Goal: Information Seeking & Learning: Learn about a topic

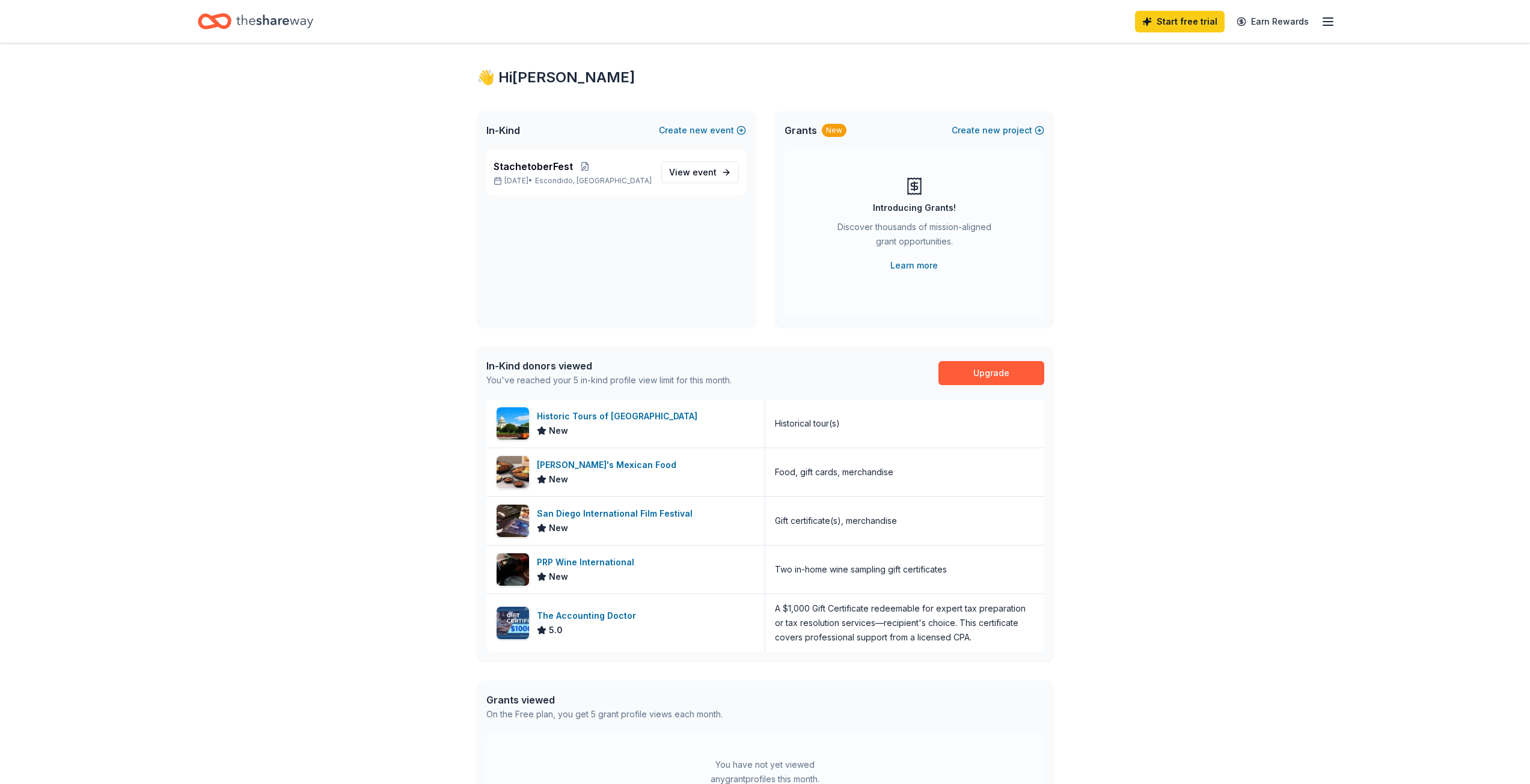
scroll to position [60, 0]
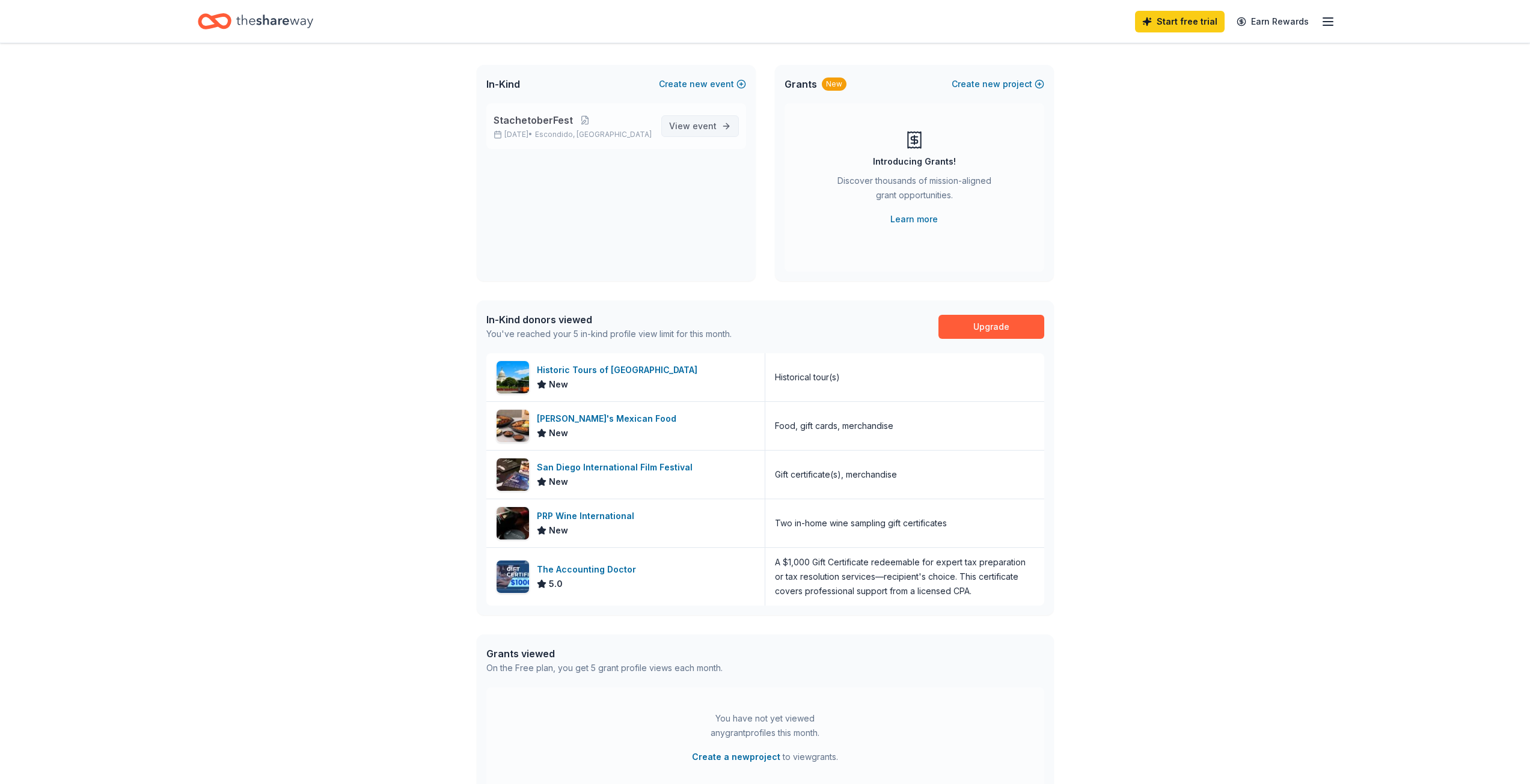
click at [710, 127] on span "event" at bounding box center [704, 125] width 24 height 10
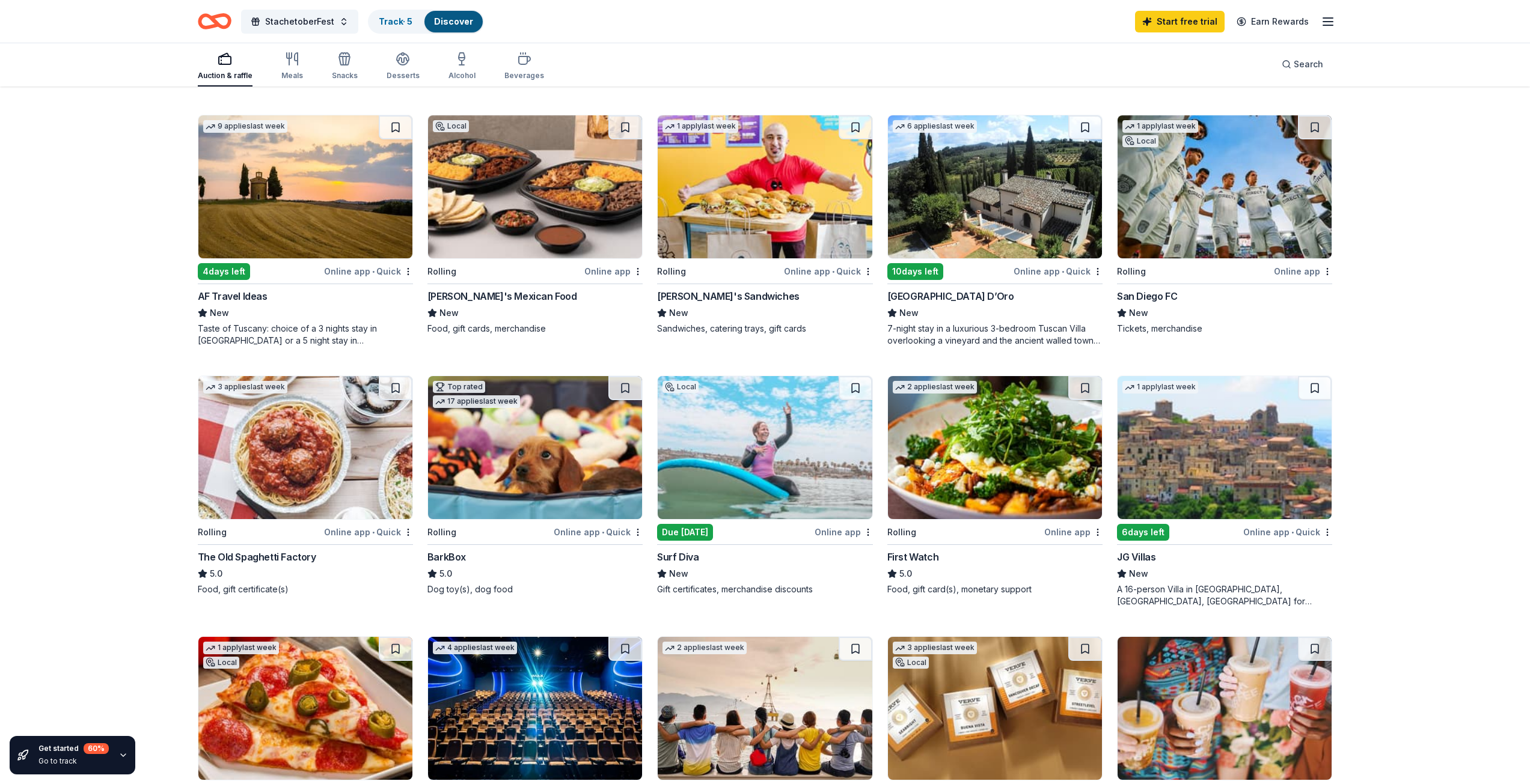
scroll to position [389, 0]
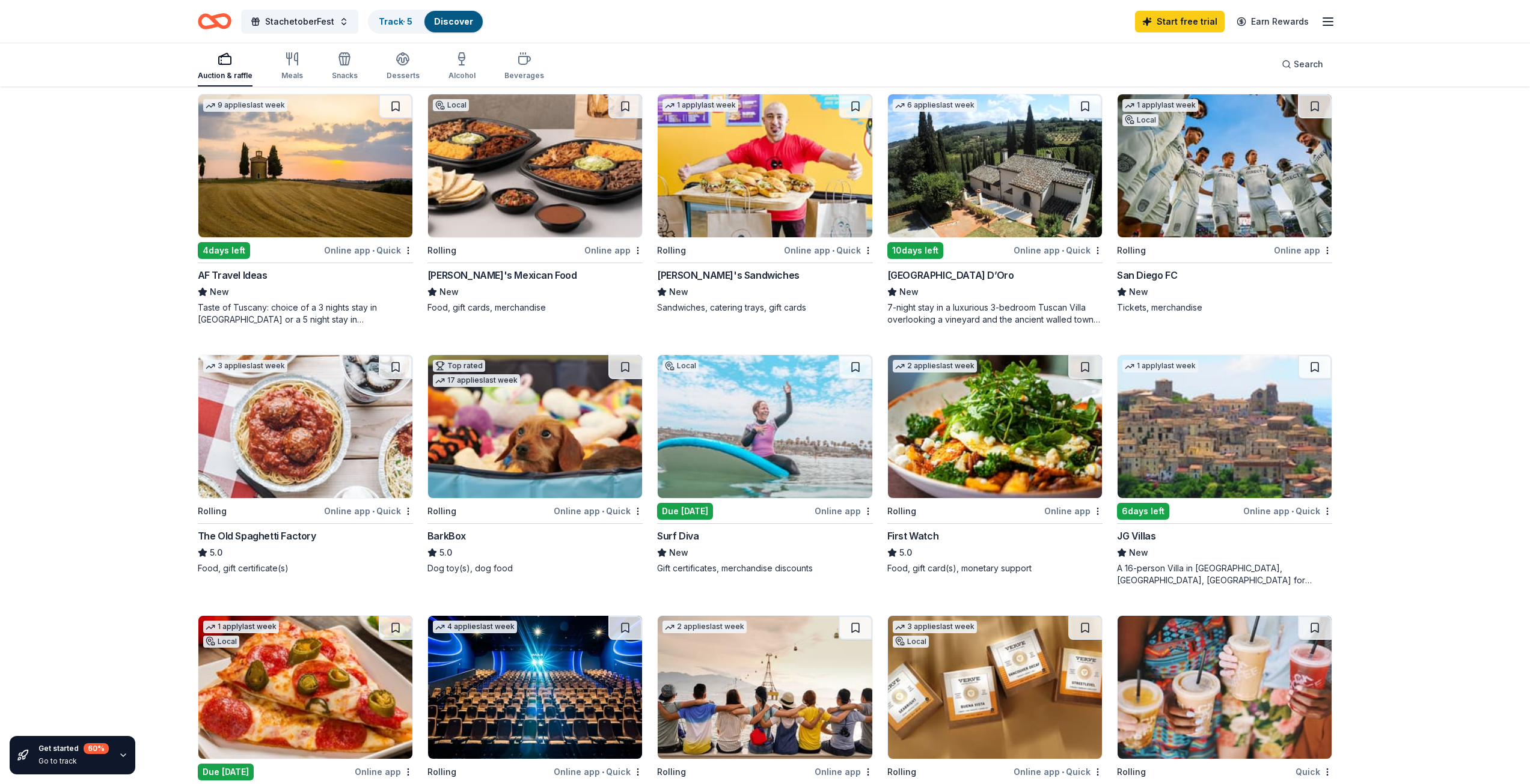
click at [927, 227] on img at bounding box center [995, 166] width 214 height 143
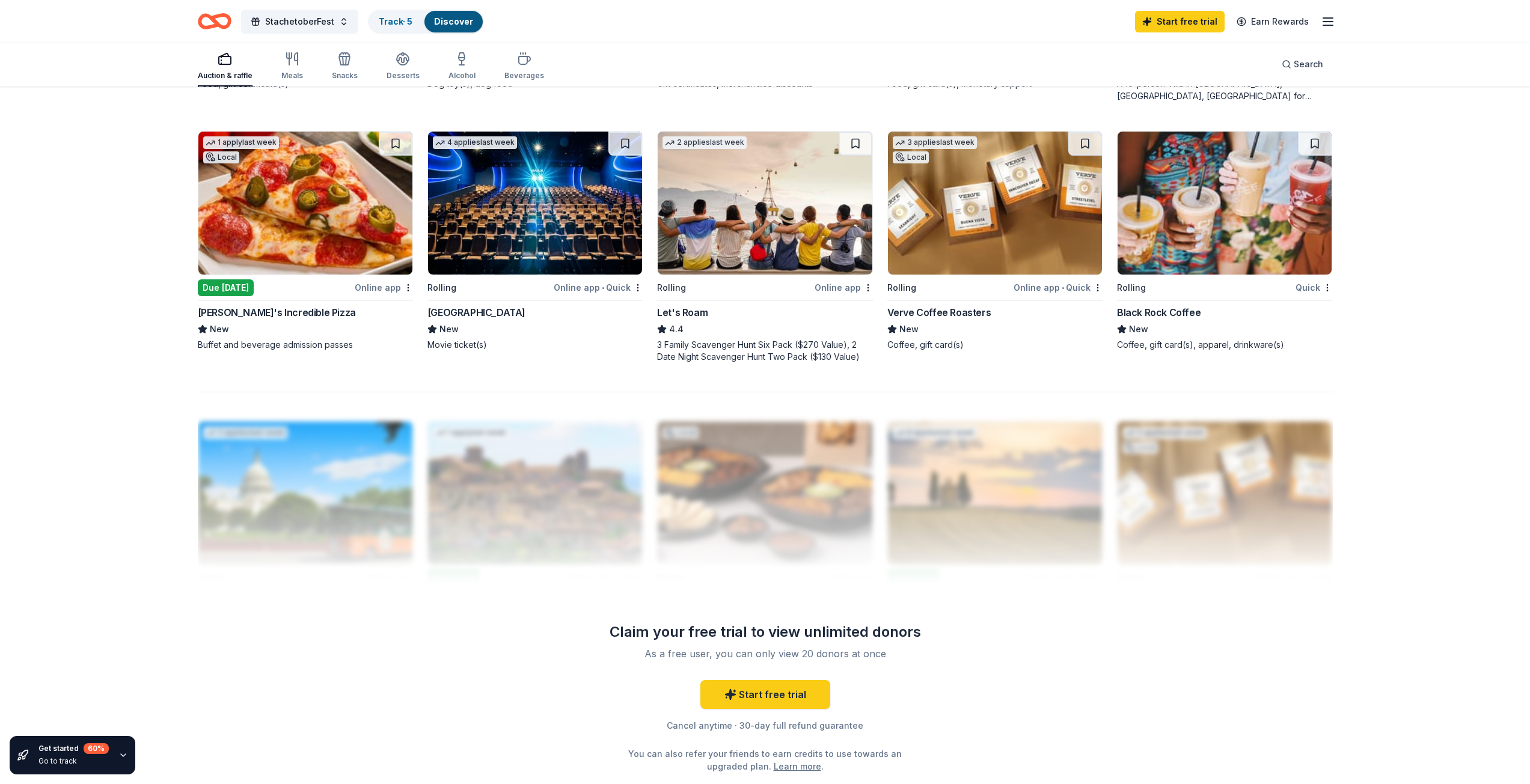
scroll to position [929, 0]
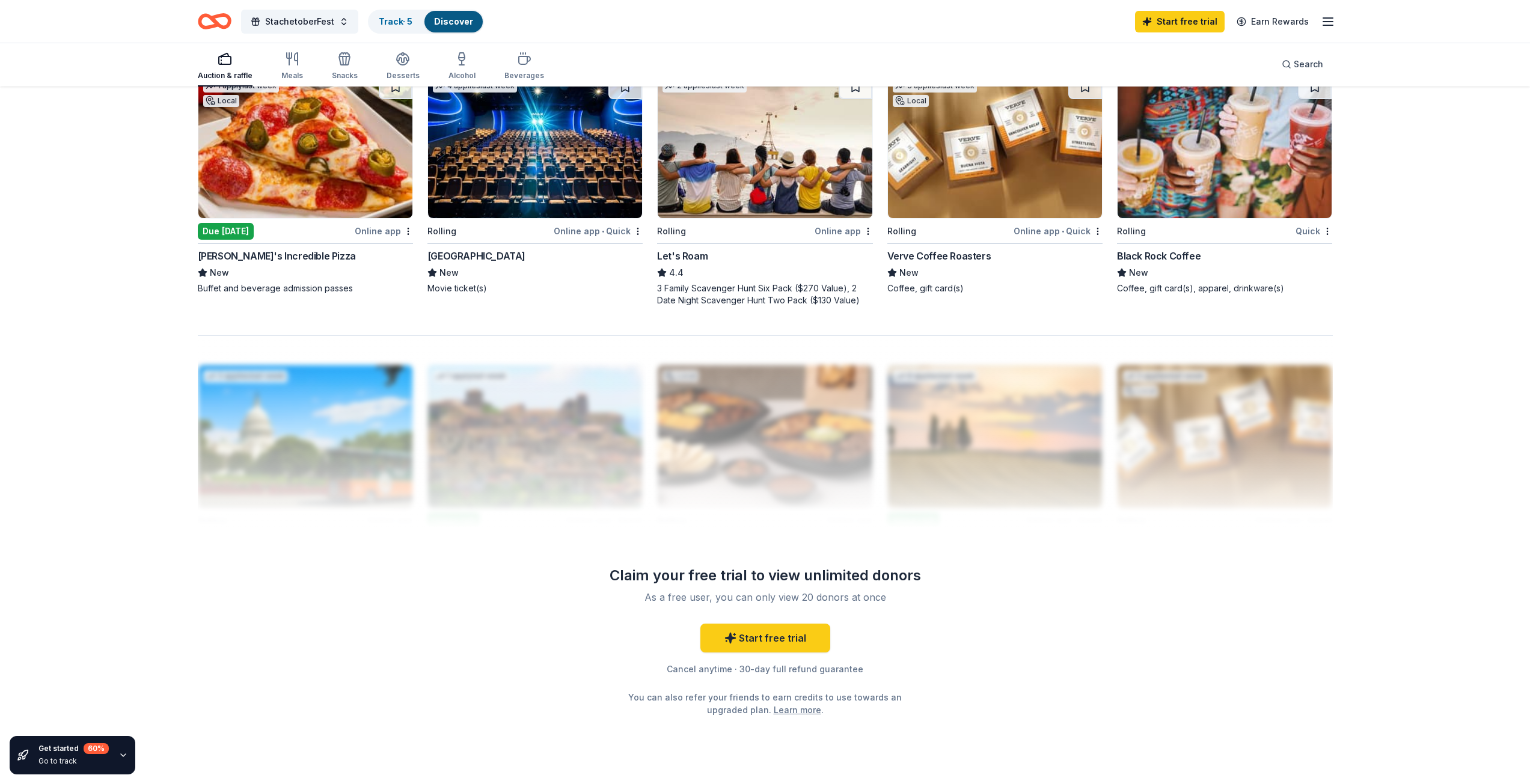
click at [254, 196] on img at bounding box center [306, 146] width 214 height 143
click at [713, 208] on img at bounding box center [765, 146] width 214 height 143
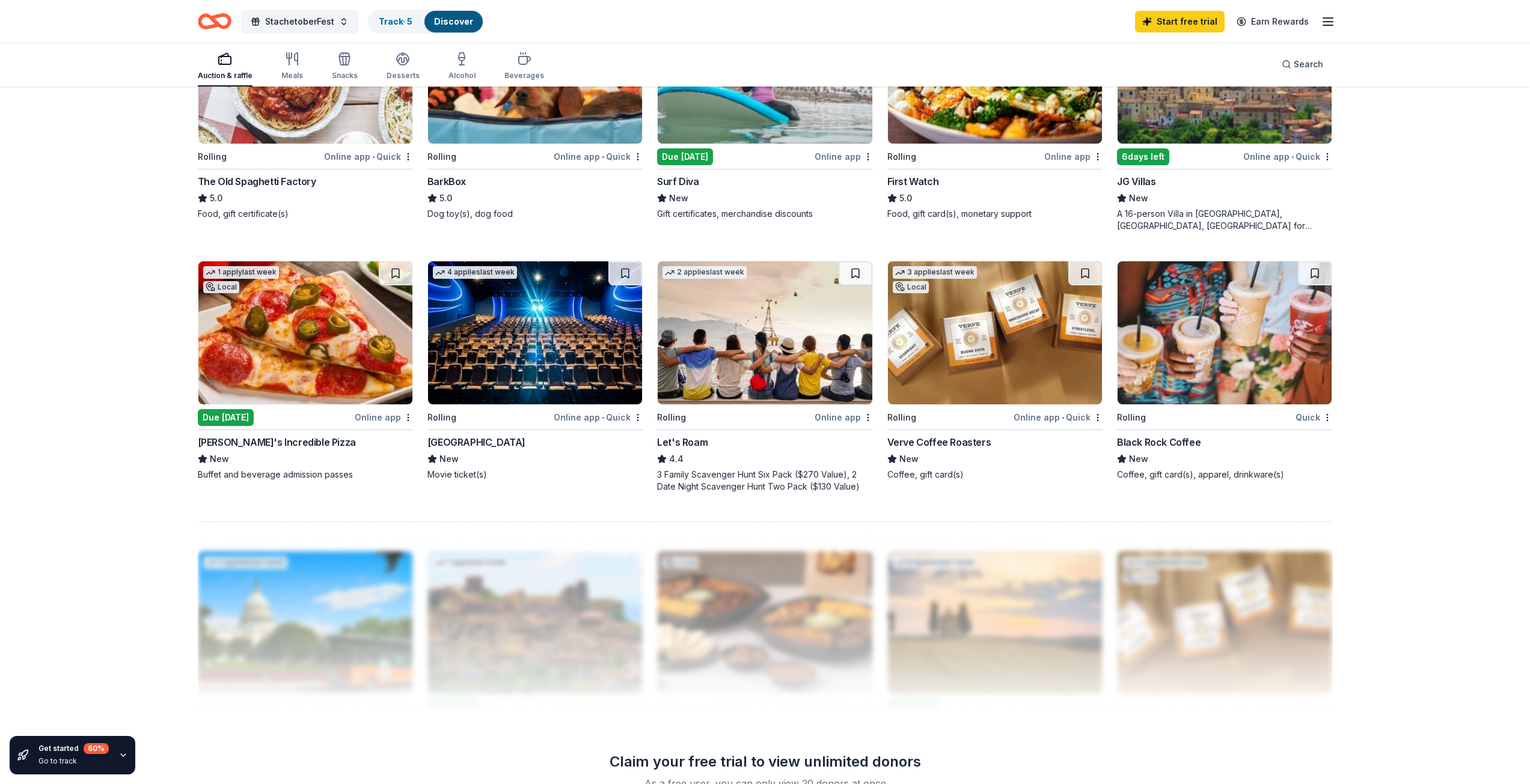
scroll to position [721, 0]
